Goal: Task Accomplishment & Management: Use online tool/utility

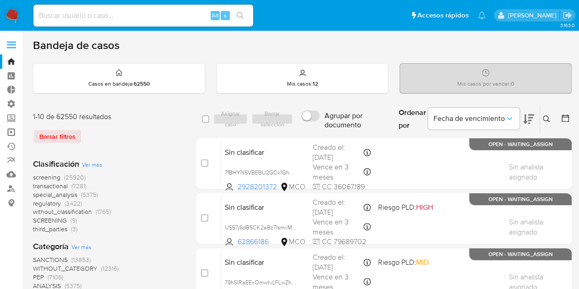
click at [15, 132] on link "Operaciones masivas" at bounding box center [54, 132] width 109 height 14
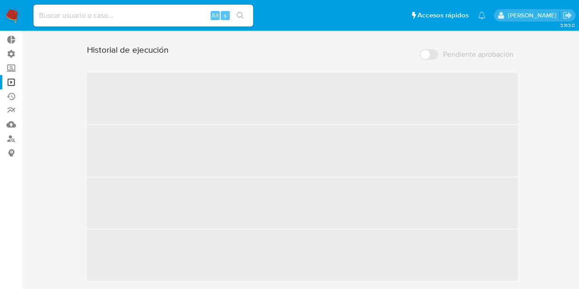
scroll to position [36, 0]
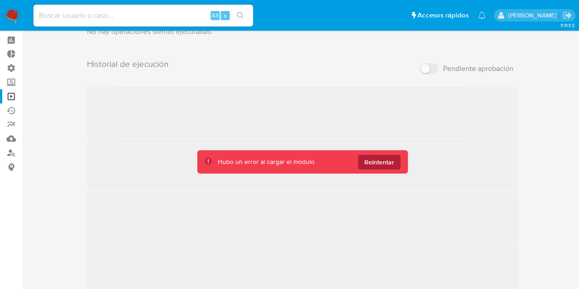
click at [397, 168] on button "Reintentar" at bounding box center [379, 162] width 43 height 15
click at [558, 184] on div "Operaciones masivas Crear operación Sólo puede haber hasta un máximo de 5 opera…" at bounding box center [302, 148] width 539 height 294
click at [387, 164] on span "Reintentar" at bounding box center [379, 162] width 30 height 15
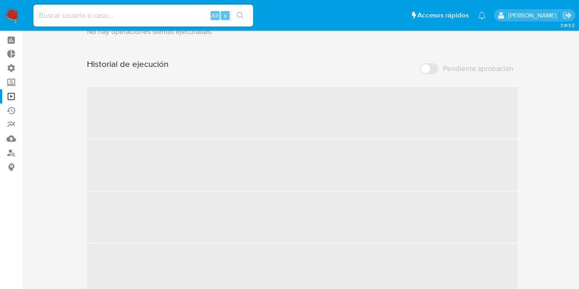
click at [557, 128] on div "Operaciones masivas Crear operación Sólo puede haber hasta un máximo de 5 opera…" at bounding box center [302, 148] width 539 height 294
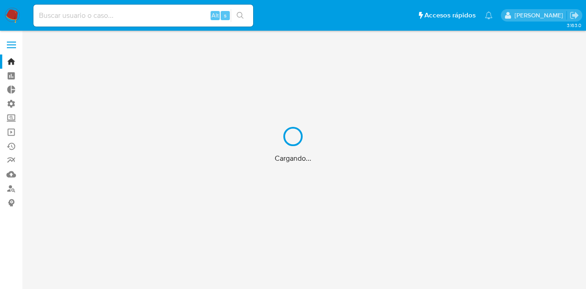
click at [11, 131] on div "Cargando..." at bounding box center [293, 144] width 586 height 289
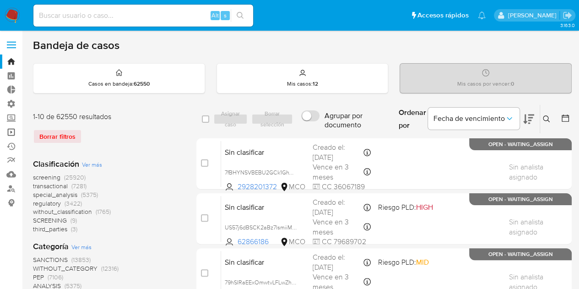
click at [11, 131] on link "Operaciones masivas" at bounding box center [54, 132] width 109 height 14
click at [9, 135] on link "Operaciones masivas" at bounding box center [54, 132] width 109 height 14
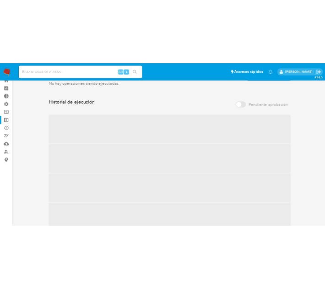
scroll to position [46, 0]
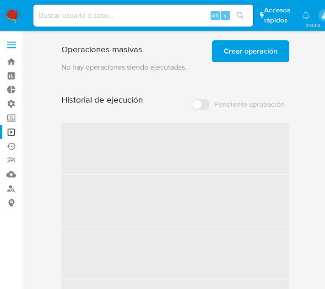
click at [168, 174] on span "‌" at bounding box center [175, 148] width 228 height 51
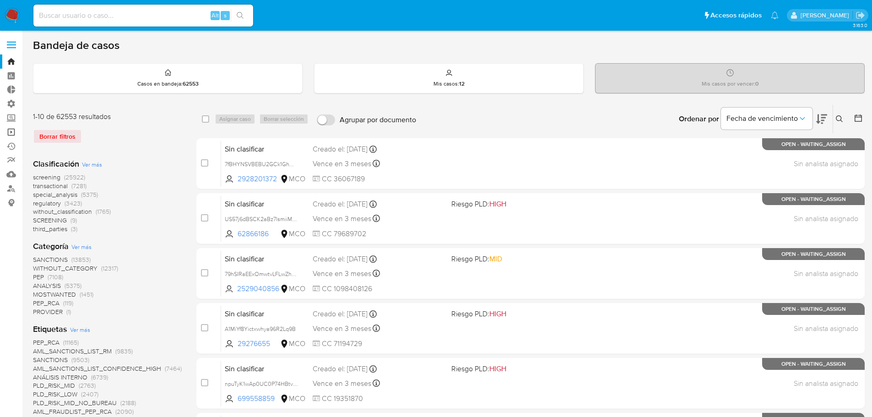
click at [14, 136] on link "Operaciones masivas" at bounding box center [54, 132] width 109 height 14
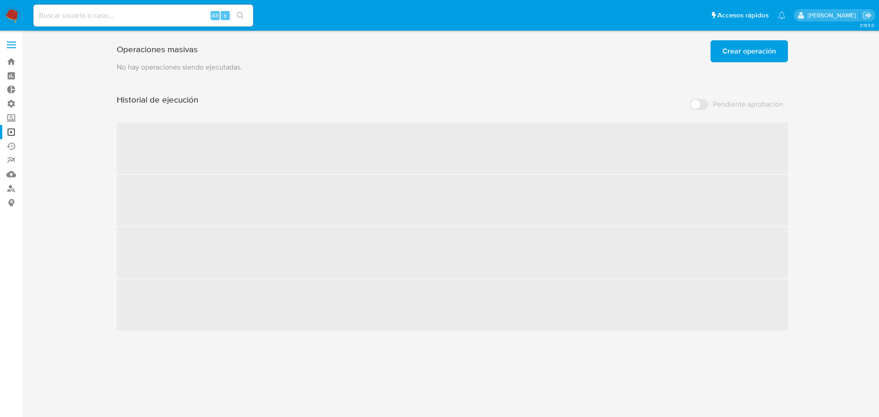
click at [839, 197] on div "Operaciones masivas Crear operación Sólo puede haber hasta un máximo de 5 opera…" at bounding box center [452, 184] width 839 height 294
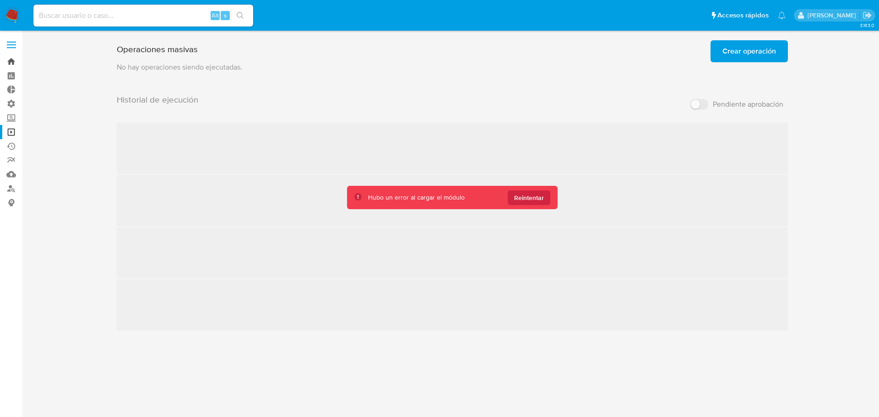
click at [10, 60] on link "Bandeja" at bounding box center [54, 61] width 109 height 14
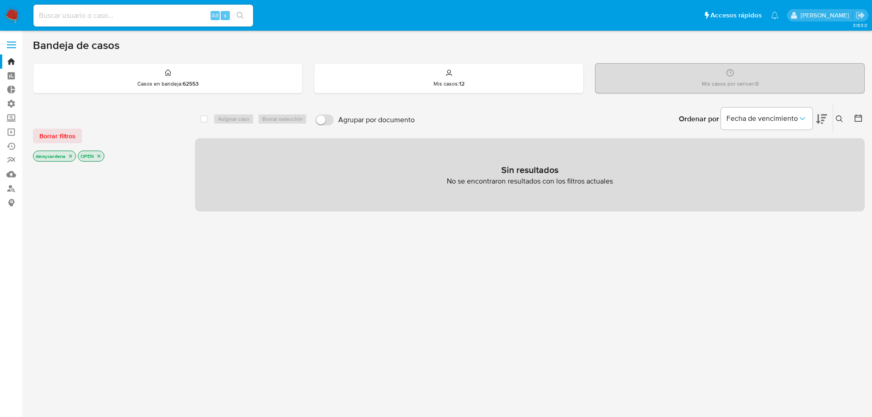
click at [97, 157] on icon "close-filter" at bounding box center [98, 155] width 5 height 5
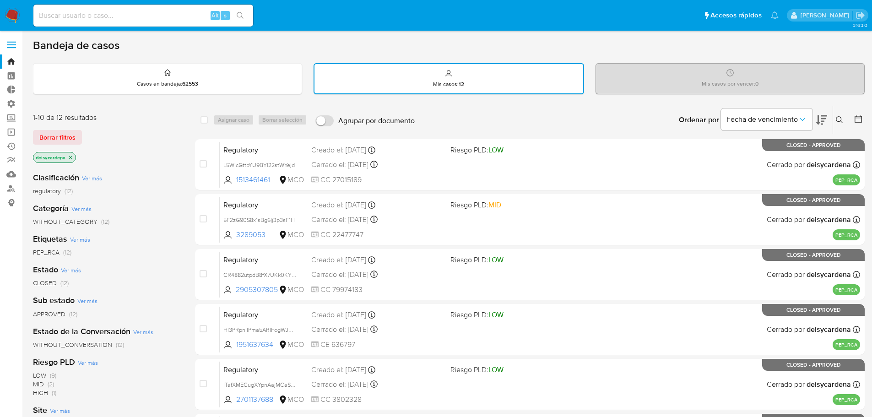
click at [73, 158] on icon "close-filter" at bounding box center [70, 157] width 5 height 5
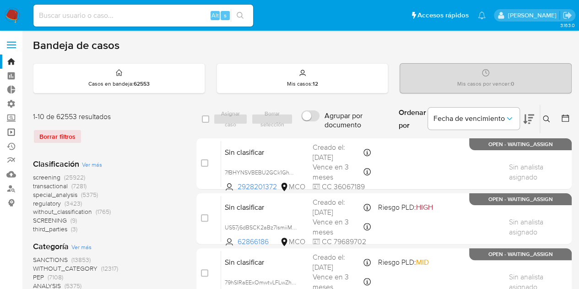
click at [11, 133] on link "Operaciones masivas" at bounding box center [54, 132] width 109 height 14
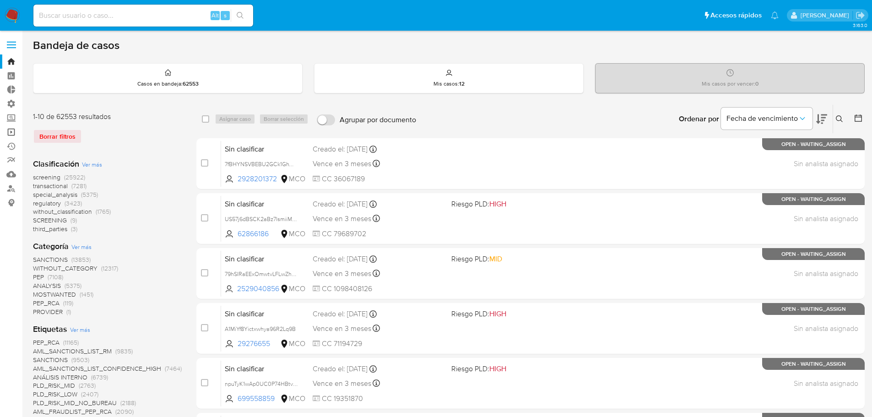
click at [12, 131] on link "Operaciones masivas" at bounding box center [54, 132] width 109 height 14
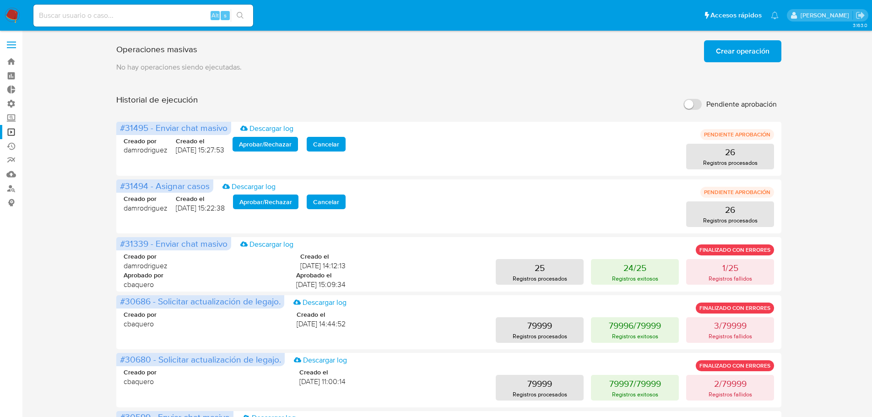
click at [328, 79] on div "Operaciones masivas Crear operación Sólo puede haber hasta un máximo de 5 opera…" at bounding box center [449, 382] width 666 height 690
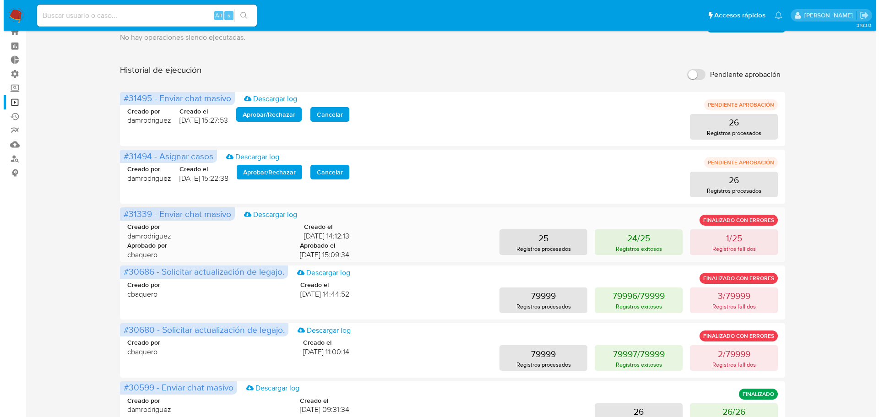
scroll to position [46, 0]
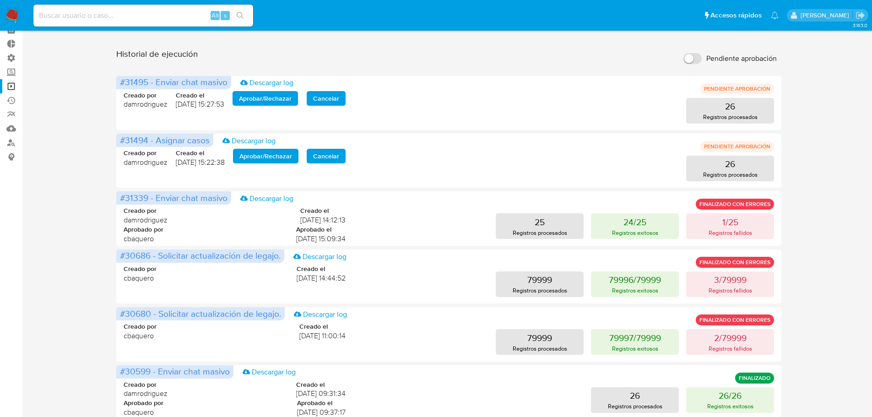
click at [849, 115] on div "Operaciones masivas Crear operación Sólo puede haber hasta un máximo de 5 opera…" at bounding box center [449, 336] width 832 height 690
click at [268, 99] on span "Aprobar / Rechazar" at bounding box center [265, 98] width 53 height 13
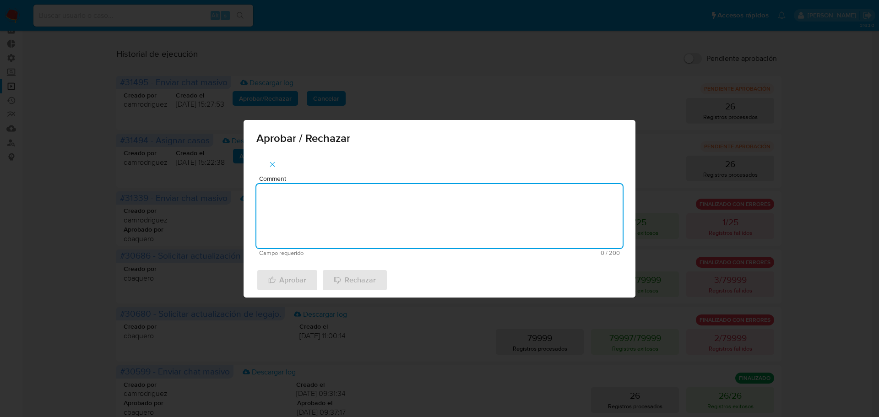
click at [350, 214] on textarea "Comment" at bounding box center [439, 216] width 366 height 64
drag, startPoint x: 367, startPoint y: 197, endPoint x: 231, endPoint y: 192, distance: 136.1
click at [231, 192] on div "Aprobar / Rechazar Comment Se aprueba proceso masivo Campo requerido 26 / 200 1…" at bounding box center [439, 208] width 879 height 417
type textarea "Se aprueba proceso masivo"
click at [290, 282] on span "Aprobar" at bounding box center [287, 280] width 38 height 20
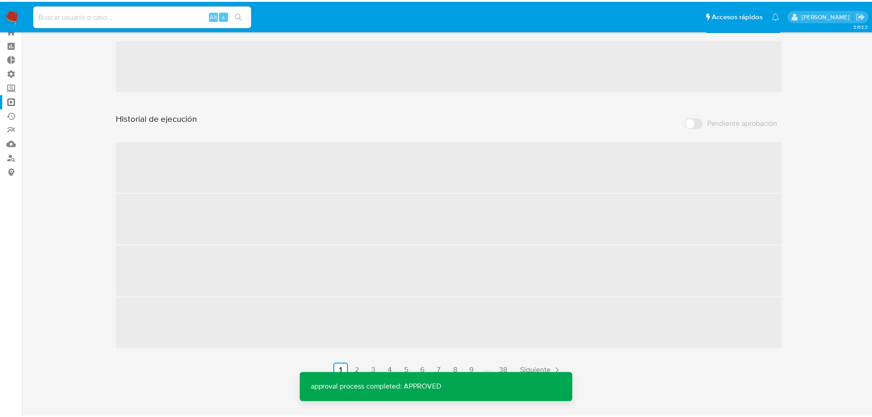
scroll to position [0, 0]
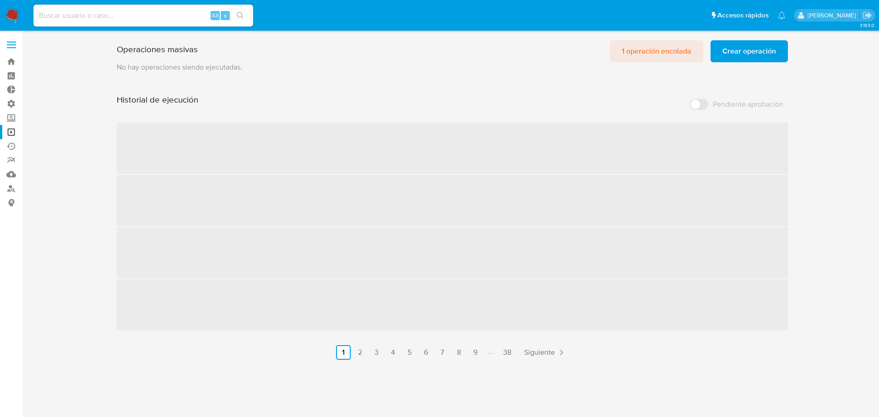
click at [677, 52] on span "1 operación encolada" at bounding box center [657, 51] width 70 height 20
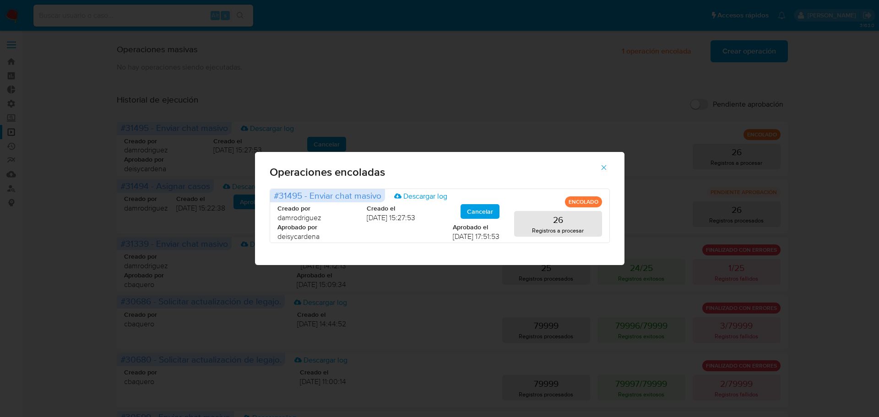
click at [602, 168] on icon "button" at bounding box center [604, 167] width 8 height 8
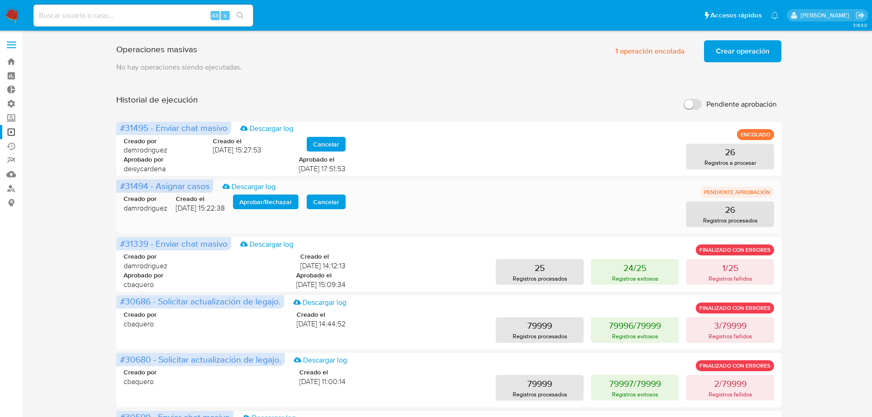
click at [276, 201] on span "Aprobar / Rechazar" at bounding box center [265, 202] width 53 height 13
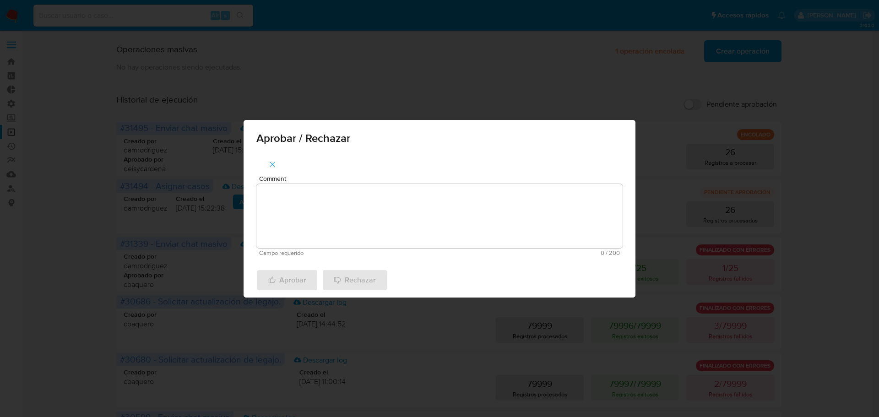
click at [350, 223] on textarea "Comment" at bounding box center [439, 216] width 366 height 64
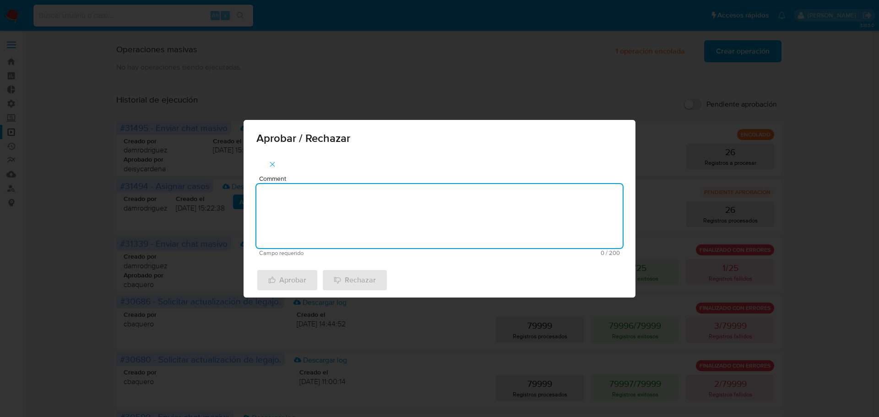
paste textarea "Se aprueba proceso masivo"
type textarea "Se aprueba proceso masivo"
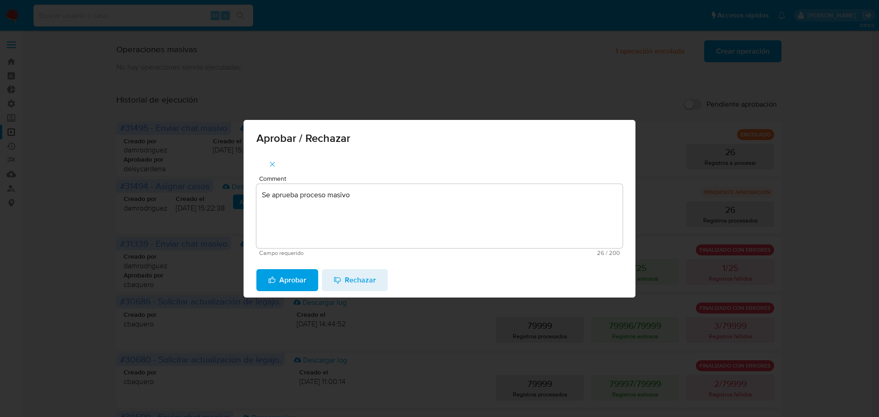
click at [296, 280] on span "Aprobar" at bounding box center [287, 280] width 38 height 20
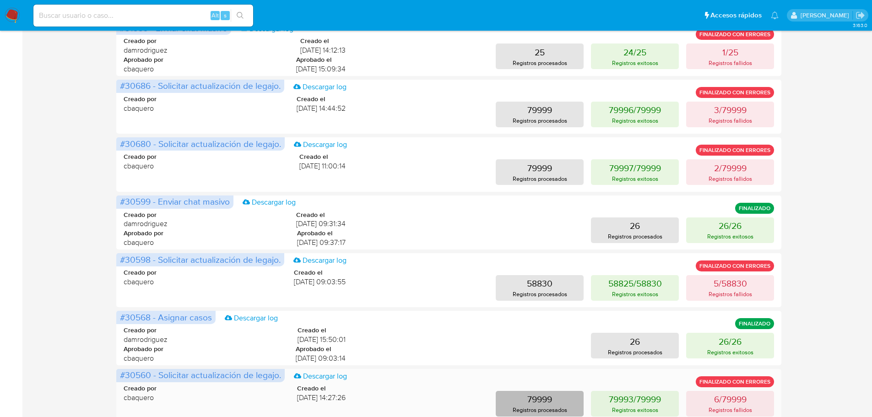
scroll to position [210, 0]
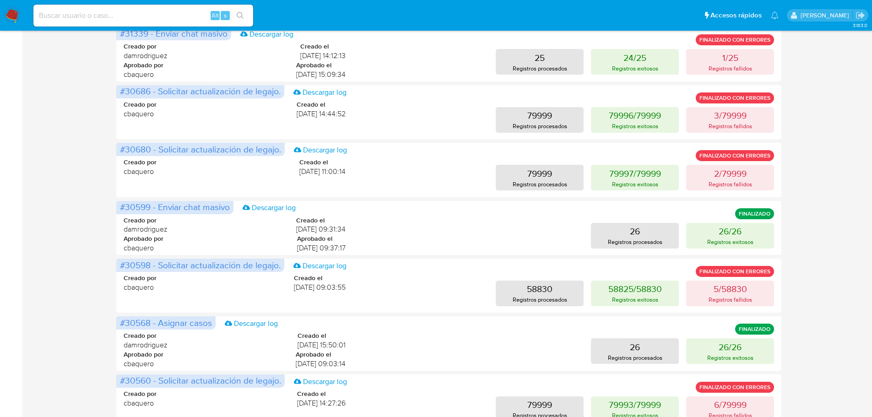
click at [822, 297] on div "Operaciones masivas 2 operaciones encoladas Crear operación Sólo puede haber ha…" at bounding box center [449, 171] width 832 height 690
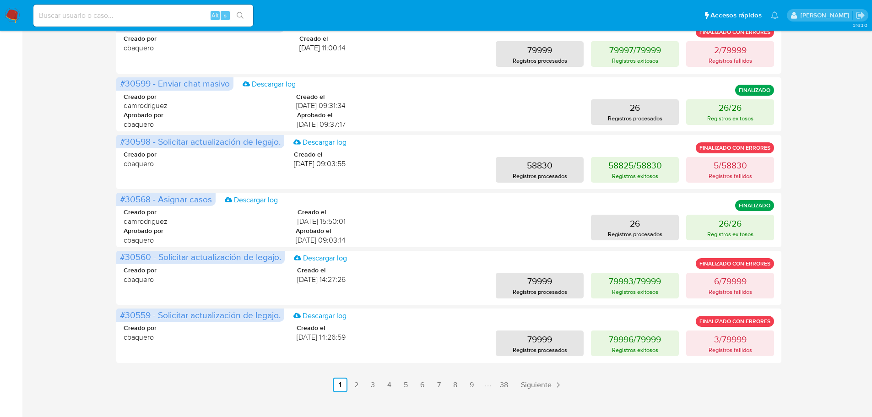
scroll to position [348, 0]
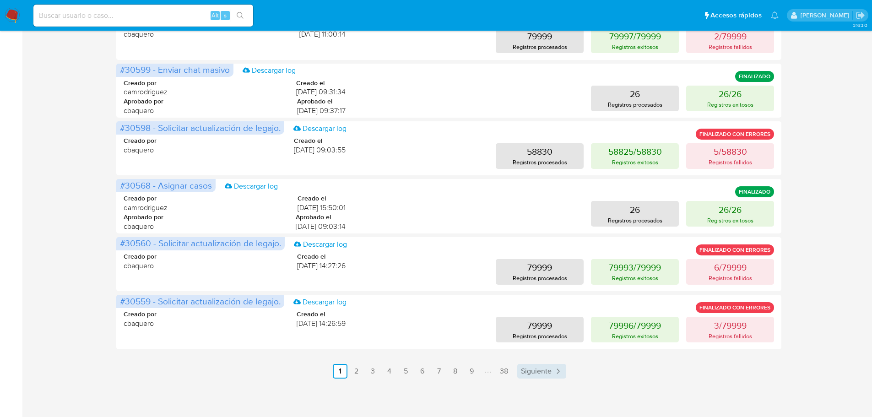
click at [535, 370] on span "Siguiente" at bounding box center [536, 371] width 31 height 7
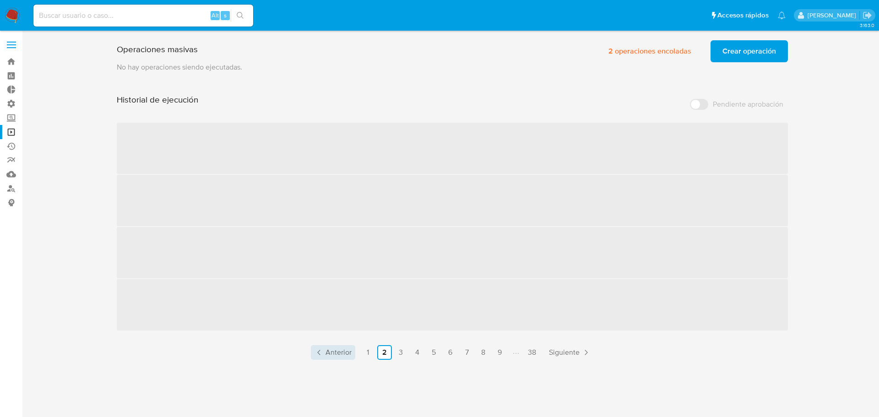
click at [333, 349] on span "Anterior" at bounding box center [339, 352] width 26 height 7
click at [642, 54] on span "2 operaciones encoladas" at bounding box center [650, 51] width 83 height 20
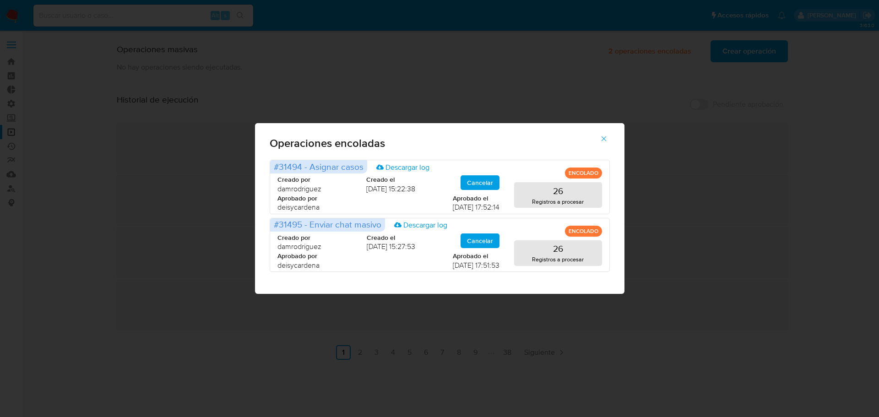
click at [742, 299] on div "Operaciones encoladas #31494 - Asignar casos Descargar log ENCOLADO Creado por …" at bounding box center [439, 208] width 879 height 417
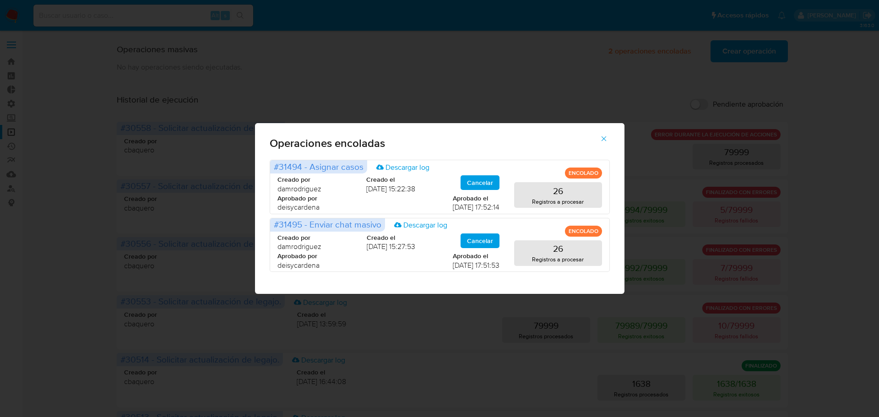
click at [687, 298] on div "Operaciones encoladas #31494 - Asignar casos Descargar log ENCOLADO Creado por …" at bounding box center [439, 208] width 879 height 417
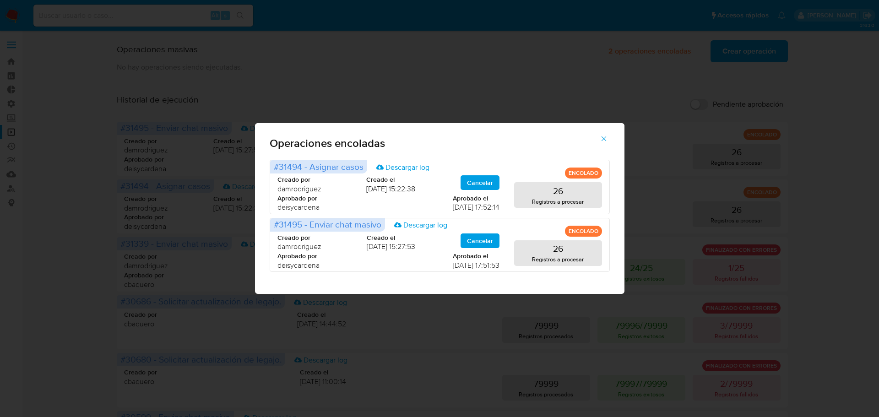
click at [604, 137] on icon "button" at bounding box center [604, 139] width 8 height 8
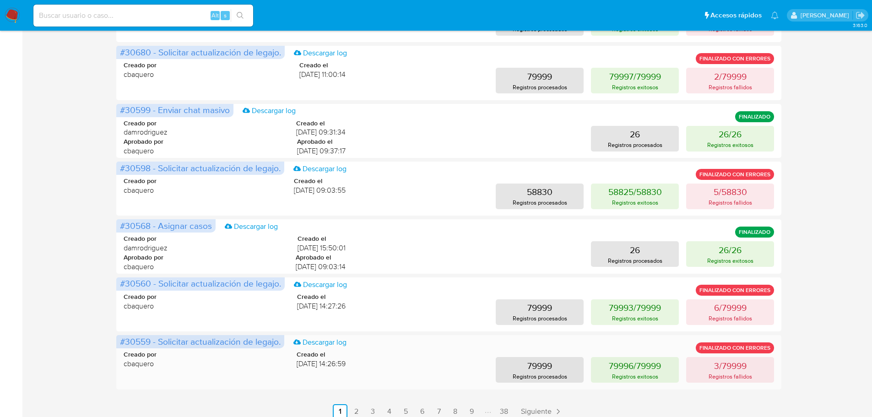
scroll to position [348, 0]
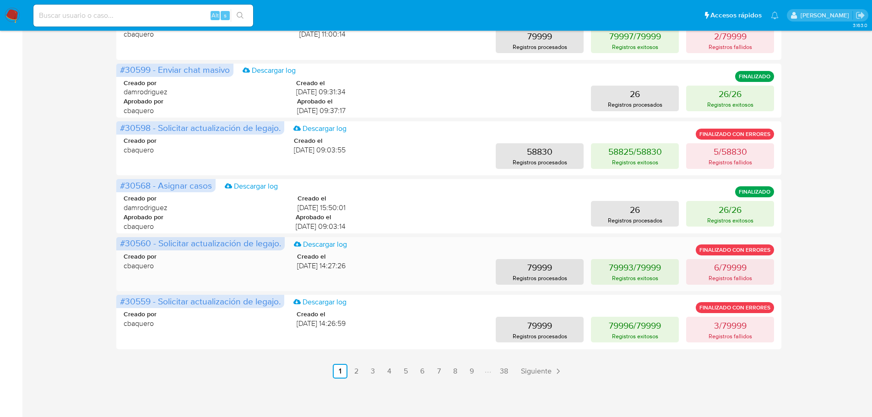
click at [321, 258] on span "Creado el" at bounding box center [321, 256] width 49 height 9
click at [359, 370] on link "2" at bounding box center [356, 371] width 15 height 15
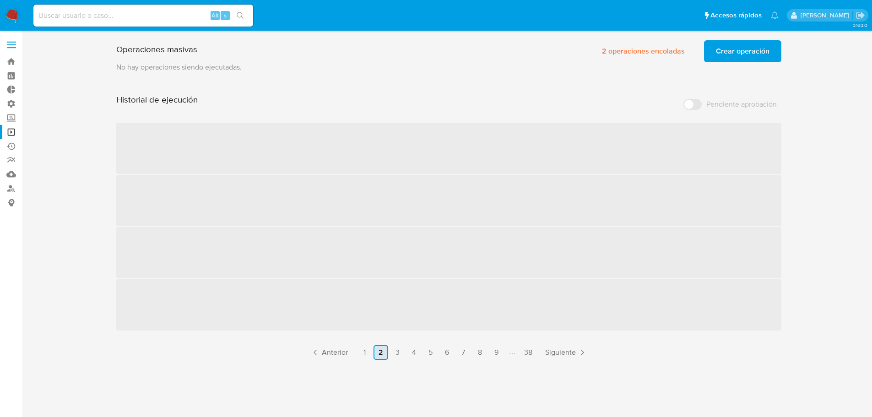
scroll to position [0, 0]
click at [835, 299] on div "Operaciones masivas 2 operaciones encoladas Crear operación Sólo puede haber ha…" at bounding box center [452, 198] width 839 height 323
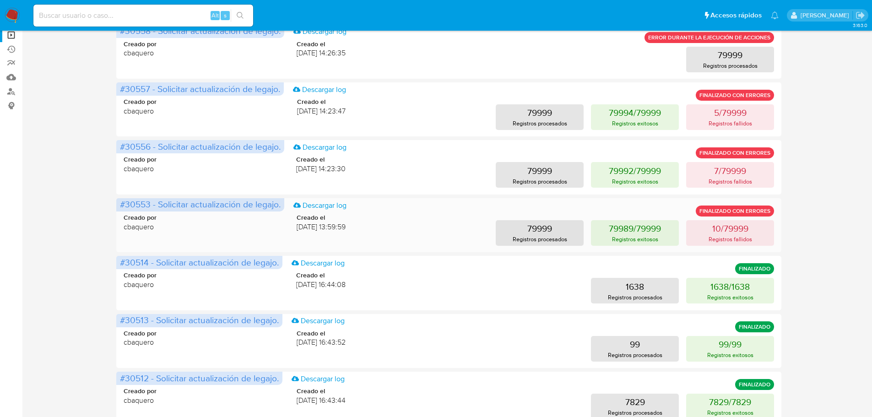
scroll to position [73, 0]
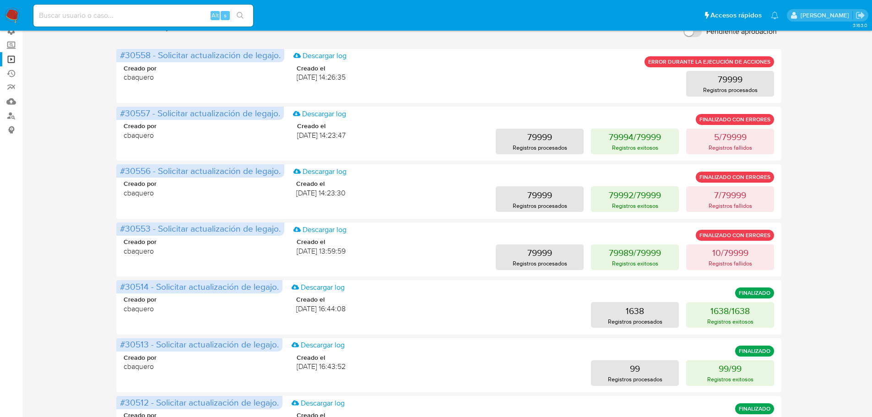
click at [802, 207] on div "Operaciones masivas 2 operaciones encoladas Crear operación Sólo puede haber ha…" at bounding box center [449, 309] width 832 height 690
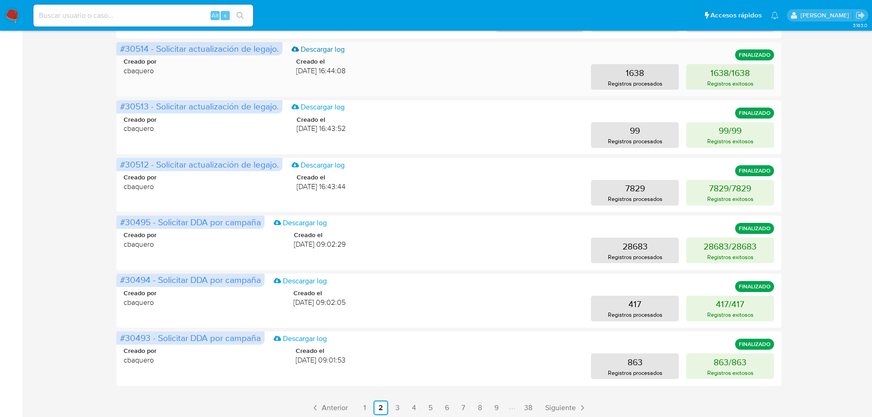
scroll to position [348, 0]
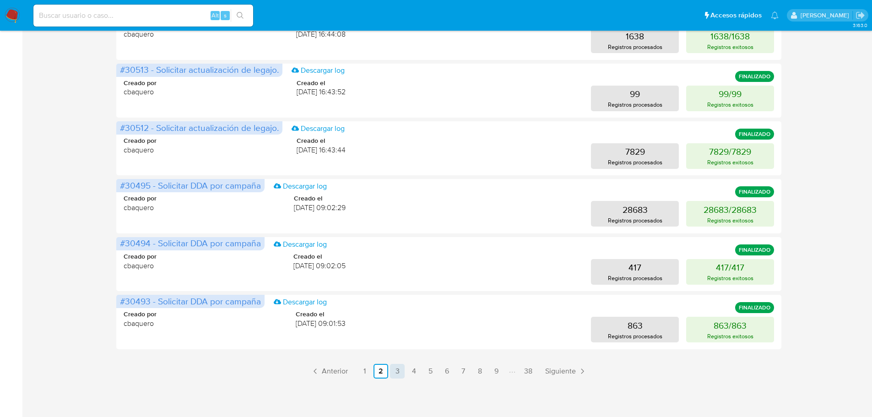
click at [400, 374] on link "3" at bounding box center [397, 371] width 15 height 15
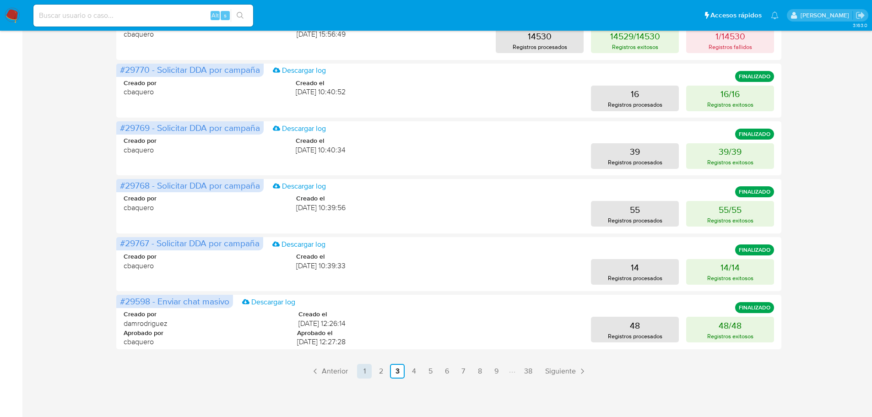
click at [364, 372] on link "1" at bounding box center [364, 371] width 15 height 15
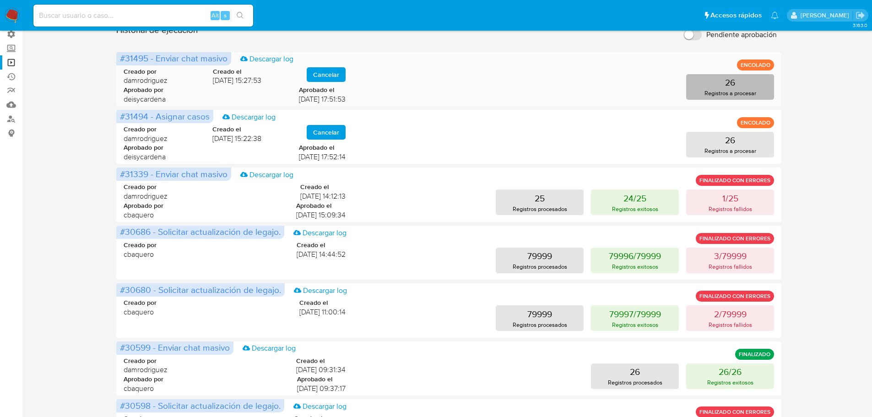
scroll to position [0, 0]
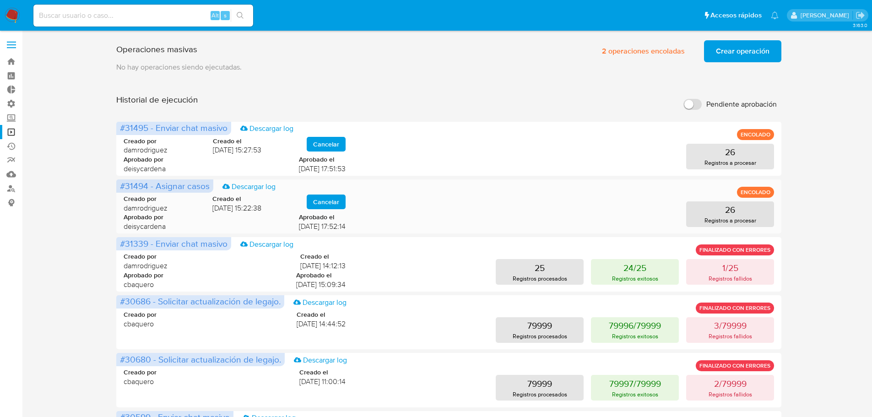
click at [583, 198] on div "Creado por damrodriguez Creado el 15/10/2025 15:22:38 Cancelar Aprobado por dei…" at bounding box center [449, 210] width 651 height 55
drag, startPoint x: 368, startPoint y: 227, endPoint x: 244, endPoint y: 219, distance: 124.3
click at [244, 219] on div "Creado por damrodriguez Creado el 15/10/2025 15:22:38 Cancelar Aprobado por dei…" at bounding box center [449, 210] width 651 height 55
drag, startPoint x: 226, startPoint y: 205, endPoint x: 212, endPoint y: 201, distance: 15.1
click at [212, 201] on span "Creado el 15/10/2025 15:22:38" at bounding box center [236, 204] width 49 height 18
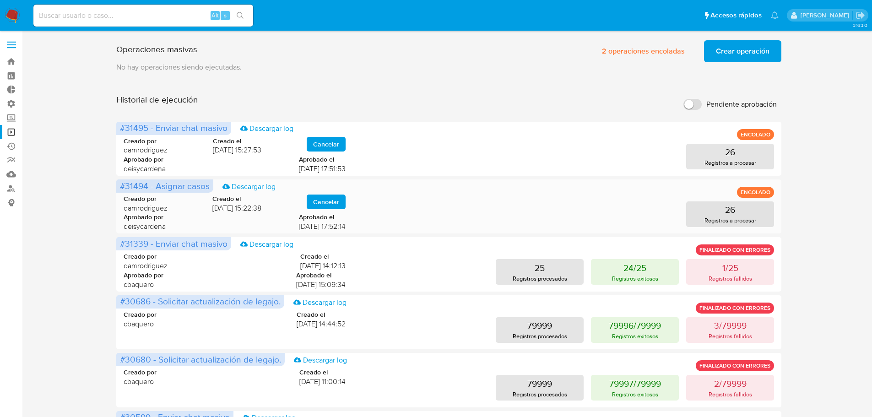
drag, startPoint x: 322, startPoint y: 236, endPoint x: 281, endPoint y: 218, distance: 44.3
click at [281, 218] on div "Creado por damrodriguez Creado el 15/10/2025 15:22:38 Cancelar Aprobado por dei…" at bounding box center [449, 210] width 651 height 55
click at [643, 56] on span "2 operaciones encoladas" at bounding box center [643, 51] width 83 height 20
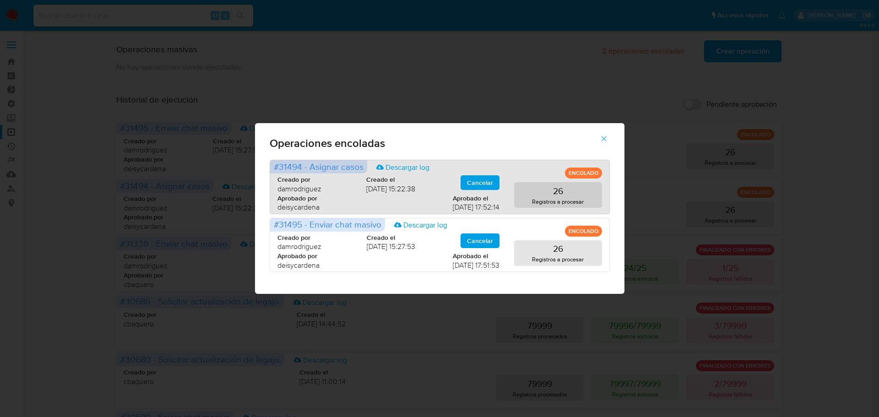
click at [582, 173] on p "ENCOLADO" at bounding box center [583, 173] width 37 height 11
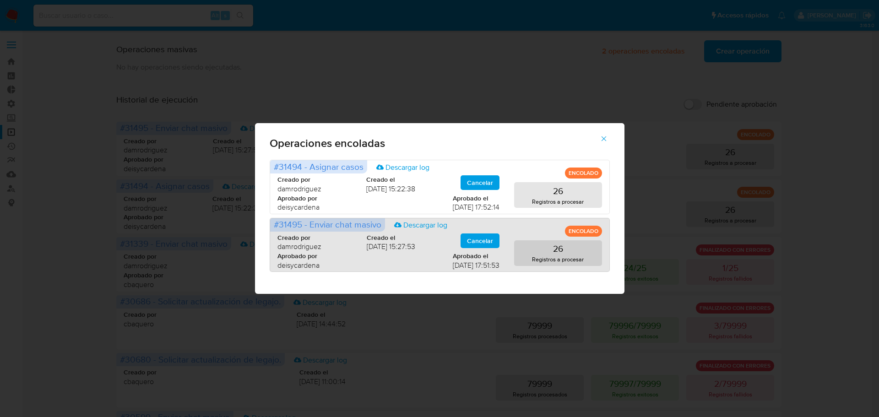
click at [583, 228] on p "ENCOLADO" at bounding box center [583, 231] width 37 height 11
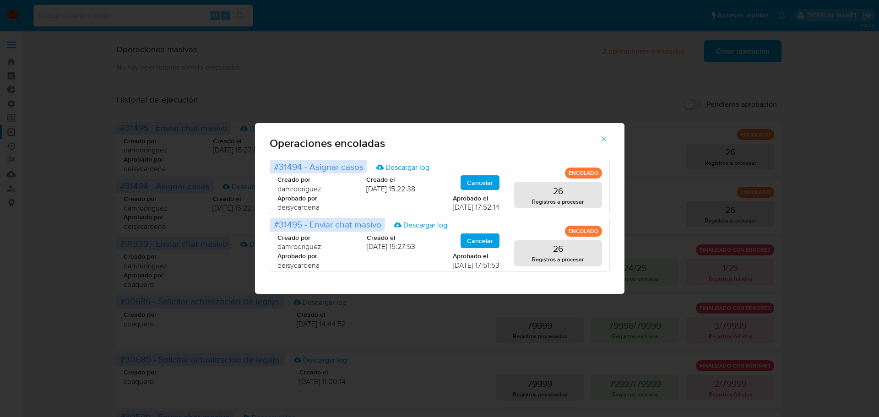
click at [603, 139] on icon "button" at bounding box center [604, 139] width 8 height 8
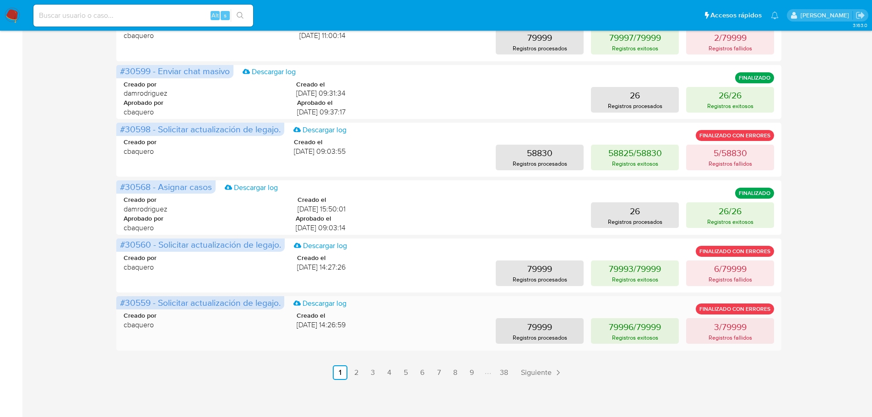
scroll to position [348, 0]
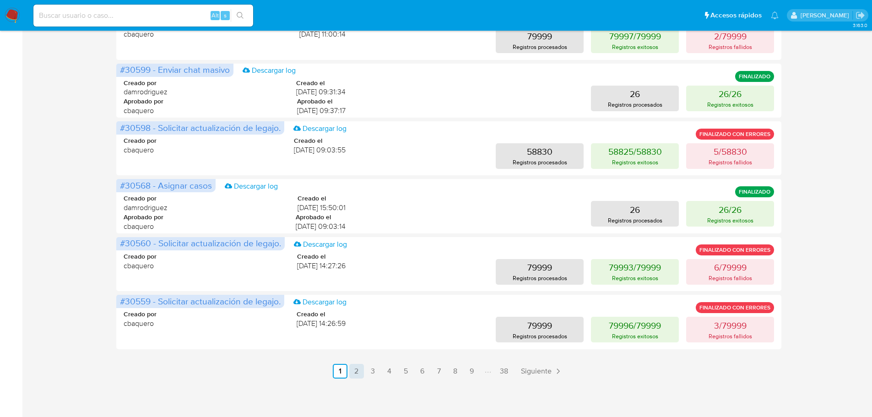
click at [354, 373] on link "2" at bounding box center [356, 371] width 15 height 15
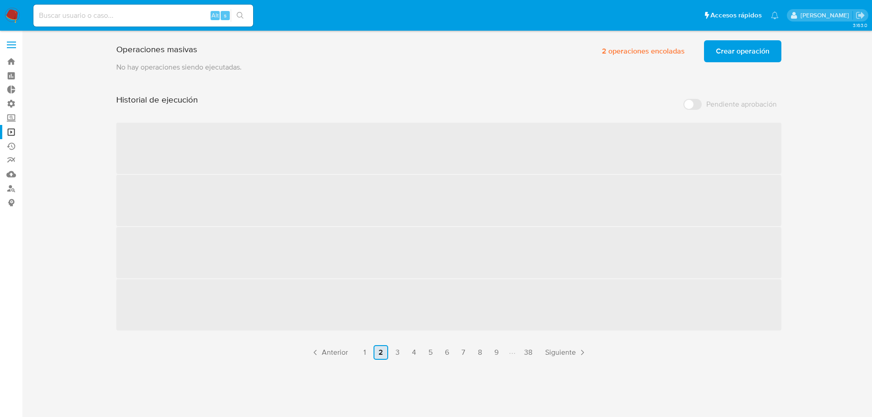
scroll to position [0, 0]
